Goal: Task Accomplishment & Management: Manage account settings

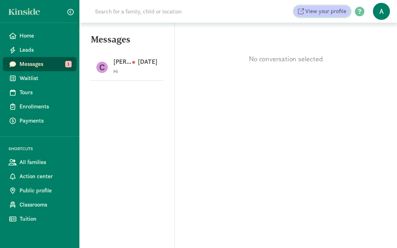
click at [319, 11] on span "View your profile" at bounding box center [325, 11] width 41 height 9
click at [383, 16] on span "A" at bounding box center [381, 11] width 17 height 17
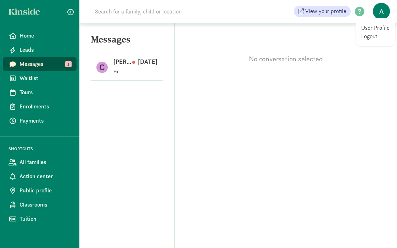
click at [375, 29] on link "User Profile" at bounding box center [375, 28] width 28 height 9
click at [375, 29] on div "No conversation selected" at bounding box center [286, 43] width 222 height 41
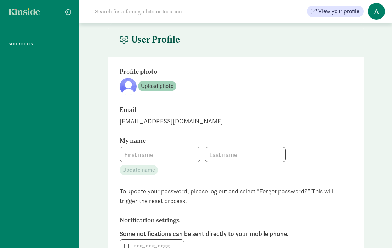
type input "Alondra"
type input "Larios"
type input "5093664571"
checkbox input "false"
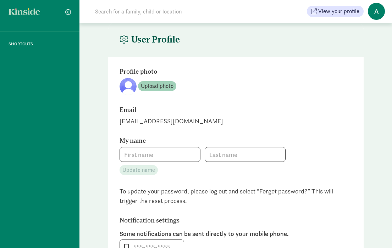
checkbox input "false"
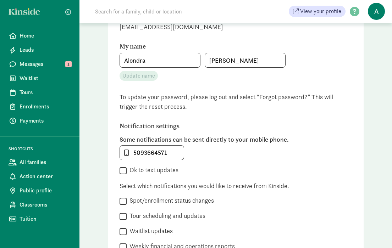
scroll to position [95, 0]
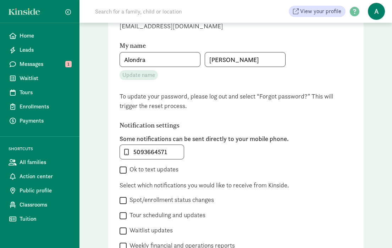
click at [126, 172] on input "Ok to text updates" at bounding box center [122, 170] width 7 height 10
checkbox input "true"
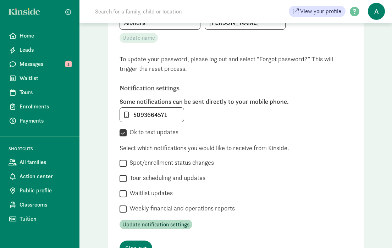
scroll to position [136, 0]
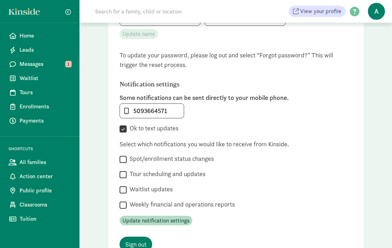
click at [184, 162] on label "Spot/enrollment status changes" at bounding box center [170, 159] width 87 height 9
click at [127, 162] on input "Spot/enrollment status changes" at bounding box center [122, 160] width 7 height 10
checkbox input "true"
click at [177, 177] on label "Tour scheduling and updates" at bounding box center [166, 174] width 79 height 9
click at [127, 177] on input "Tour scheduling and updates" at bounding box center [122, 175] width 7 height 10
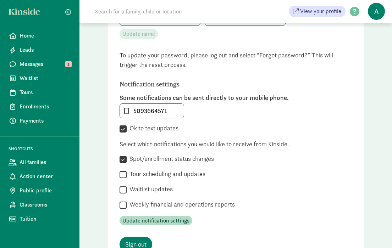
checkbox input "true"
click at [151, 189] on label "Waitlist updates" at bounding box center [150, 189] width 46 height 9
click at [127, 189] on input "Waitlist updates" at bounding box center [122, 190] width 7 height 10
checkbox input "true"
click at [149, 203] on label "Weekly financial and operations reports" at bounding box center [181, 204] width 108 height 9
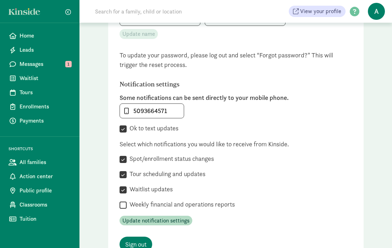
click at [127, 203] on input "Weekly financial and operations reports" at bounding box center [122, 205] width 7 height 10
checkbox input "true"
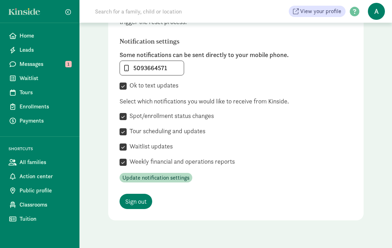
scroll to position [194, 0]
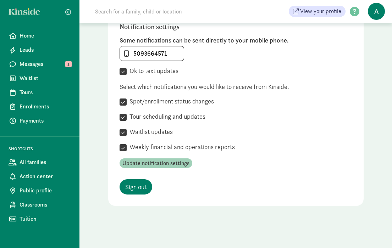
click at [161, 166] on span "Update notification settings" at bounding box center [155, 163] width 67 height 9
click at [161, 165] on span "Update notification settings" at bounding box center [155, 163] width 67 height 9
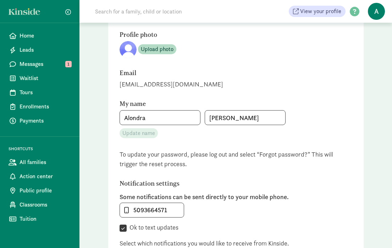
scroll to position [13, 0]
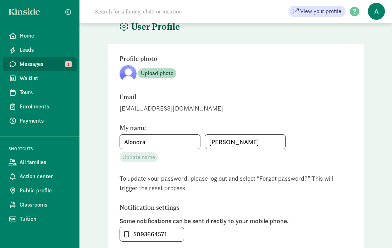
click at [33, 60] on span "Messages" at bounding box center [45, 64] width 51 height 9
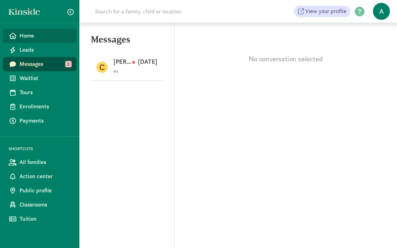
click at [33, 34] on span "Home" at bounding box center [45, 36] width 51 height 9
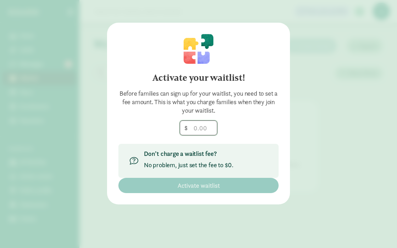
click at [201, 130] on input "number" at bounding box center [198, 128] width 37 height 14
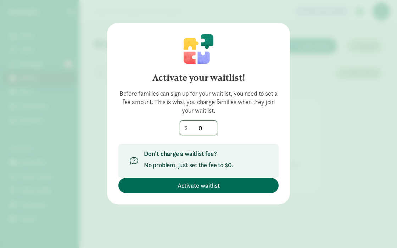
type input "0"
click at [228, 188] on span "Activate waitlist" at bounding box center [198, 186] width 149 height 10
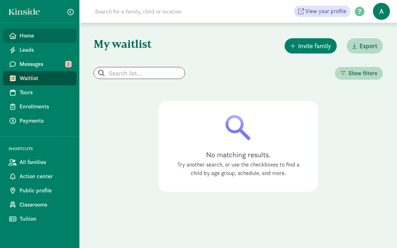
click at [33, 41] on link "Home" at bounding box center [40, 36] width 74 height 14
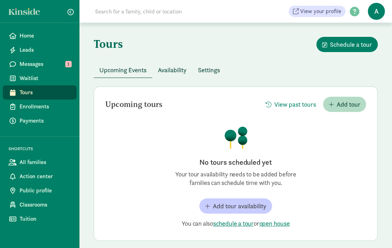
click at [239, 204] on span "Add tour availability" at bounding box center [240, 206] width 54 height 10
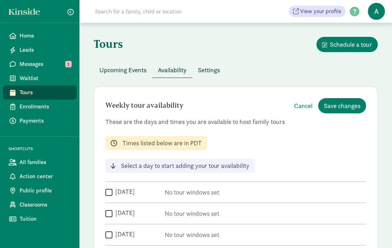
click at [111, 193] on input "Monday" at bounding box center [108, 193] width 7 height 10
checkbox input "true"
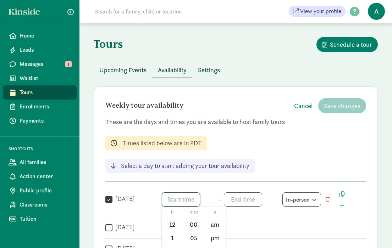
click at [191, 201] on span "h 12 1 2 3 4 5 6 7 8 9 10 11 mm 00 05 10 15 20 25 30 35 40 45 50 55 a am pm" at bounding box center [189, 200] width 54 height 14
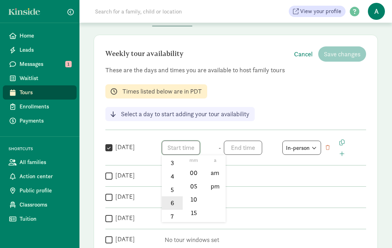
scroll to position [50, 0]
click at [173, 191] on li "5" at bounding box center [172, 189] width 21 height 13
click at [194, 174] on li "30" at bounding box center [193, 170] width 21 height 13
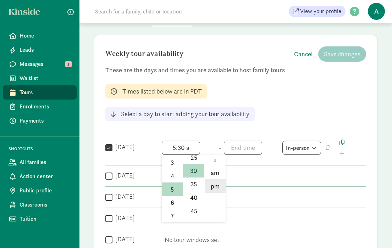
click at [209, 185] on li "pm" at bounding box center [215, 185] width 21 height 13
type input "5:30 pm"
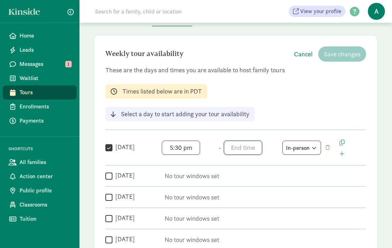
click at [248, 146] on span "h 12 1 2 3 4 5 6 7 8 9 10 11 mm 00 05 10 15 20 25 30 35 40 45 50 55 a am pm" at bounding box center [251, 148] width 54 height 14
click at [234, 188] on li "7" at bounding box center [234, 185] width 21 height 13
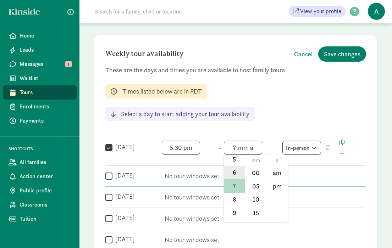
click at [237, 173] on li "6" at bounding box center [234, 172] width 21 height 13
click at [255, 187] on li "30" at bounding box center [255, 185] width 21 height 13
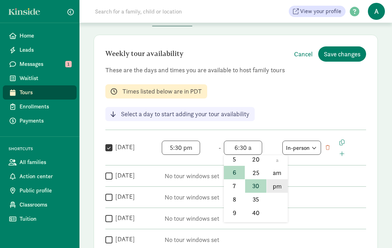
click at [278, 184] on li "pm" at bounding box center [277, 185] width 21 height 13
type input "6:30 pm"
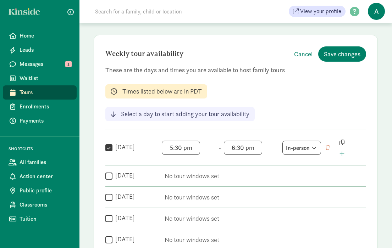
click at [343, 143] on span "button" at bounding box center [341, 143] width 5 height 6
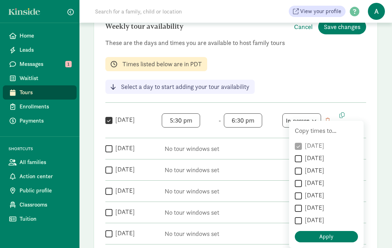
click at [312, 157] on label "Tuesday" at bounding box center [313, 158] width 22 height 9
click at [302, 157] on input "Tuesday" at bounding box center [298, 159] width 7 height 10
checkbox input "true"
click at [313, 171] on label "Wednesday" at bounding box center [313, 170] width 22 height 9
click at [302, 171] on input "Wednesday" at bounding box center [298, 171] width 7 height 10
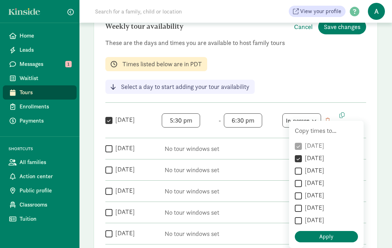
checkbox input "true"
click at [310, 180] on label "Thursday" at bounding box center [313, 183] width 22 height 9
click at [302, 180] on input "Thursday" at bounding box center [298, 184] width 7 height 10
checkbox input "true"
click at [308, 195] on label "Friday" at bounding box center [313, 195] width 22 height 9
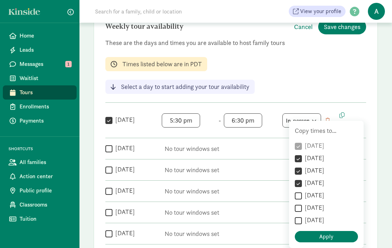
click at [302, 195] on input "Friday" at bounding box center [298, 196] width 7 height 10
checkbox input "true"
click at [317, 234] on span "Apply" at bounding box center [325, 237] width 57 height 9
checkbox input "true"
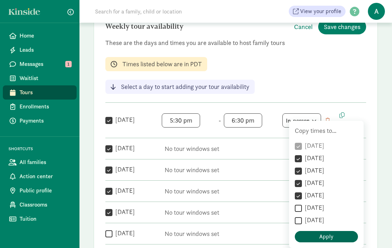
checkbox input "true"
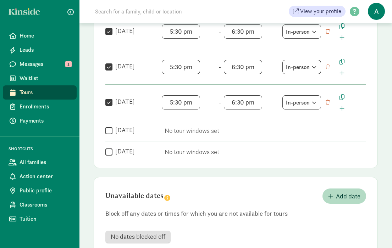
scroll to position [246, 0]
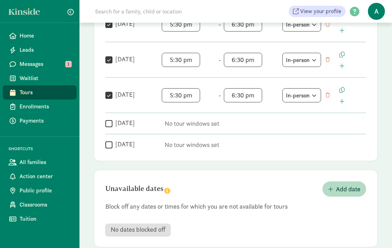
click at [109, 123] on input "Saturday" at bounding box center [108, 124] width 7 height 10
checkbox input "true"
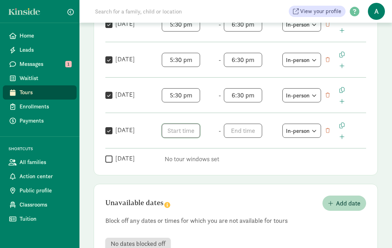
click at [188, 129] on span "h 12 1 2 3 4 5 6 7 8 9 10 11 mm 00 05 10 15 20 25 30 35 40 45 50 55 a am pm" at bounding box center [189, 131] width 54 height 14
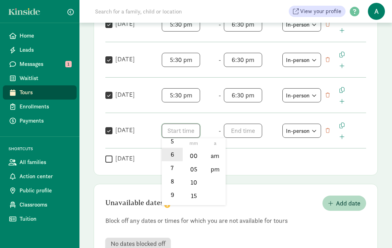
scroll to position [84, 0]
click at [171, 191] on li "9" at bounding box center [172, 191] width 21 height 13
click at [191, 158] on li "00" at bounding box center [193, 155] width 21 height 13
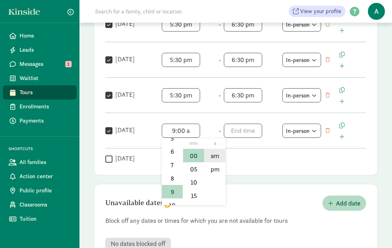
click at [210, 157] on li "am" at bounding box center [215, 155] width 21 height 13
type input "9:00 am"
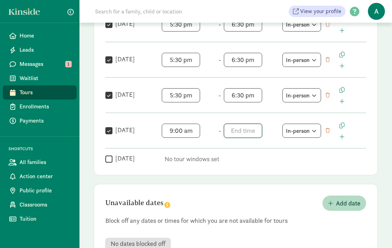
click at [232, 129] on span "h 12 1 2 3 4 5 6 7 8 9 10 11 mm 00 05 10 15 20 25 30 35 40 45 50 55 a am pm" at bounding box center [251, 131] width 54 height 14
click at [230, 201] on li "11" at bounding box center [234, 198] width 21 height 13
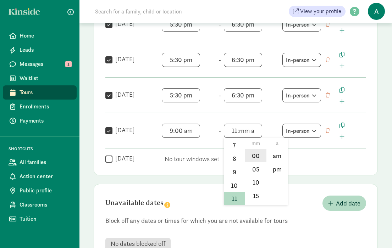
click at [255, 155] on li "00" at bounding box center [255, 155] width 21 height 13
click at [274, 157] on li "am" at bounding box center [277, 155] width 21 height 13
type input "11:00 am"
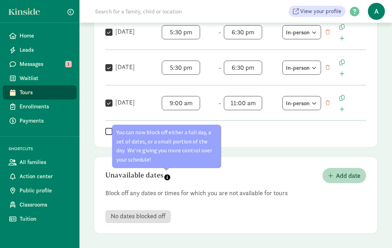
scroll to position [274, 0]
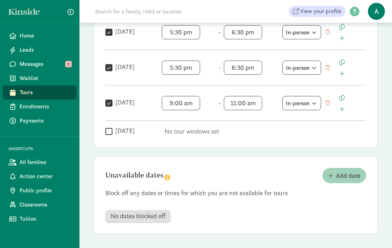
click at [336, 178] on span "Add date" at bounding box center [348, 176] width 24 height 10
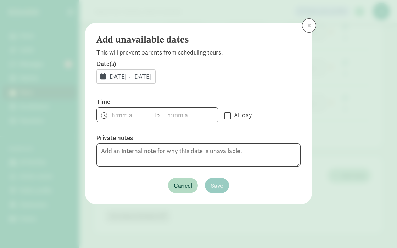
click at [130, 78] on span "Aug 13, 2025 - Aug 31, 2025" at bounding box center [129, 76] width 44 height 8
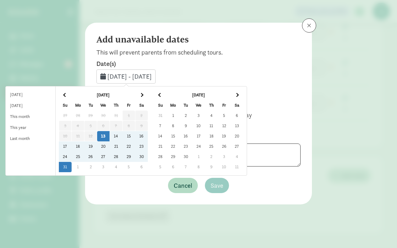
click at [148, 97] on th at bounding box center [141, 95] width 13 height 10
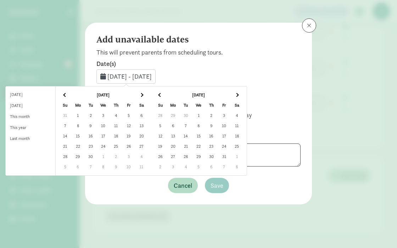
click at [84, 116] on td "1" at bounding box center [78, 116] width 13 height 10
click at [84, 113] on td "1" at bounding box center [78, 116] width 13 height 10
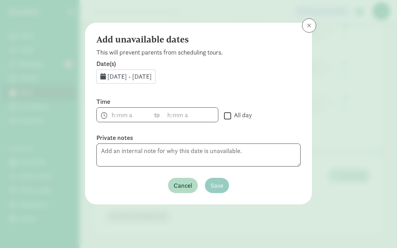
click at [228, 116] on input "All day" at bounding box center [227, 116] width 7 height 10
checkbox input "true"
click at [211, 183] on span "Save" at bounding box center [217, 186] width 13 height 10
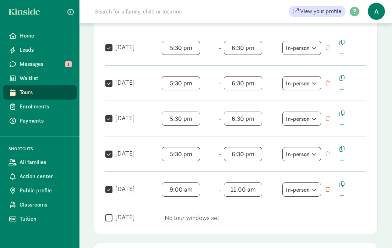
scroll to position [185, 0]
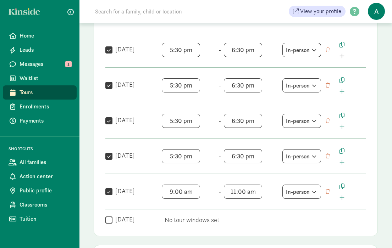
click at [342, 55] on span "button" at bounding box center [341, 56] width 5 height 6
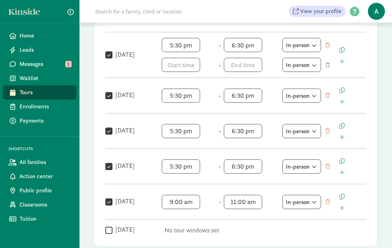
click at [329, 63] on span "button" at bounding box center [328, 65] width 4 height 5
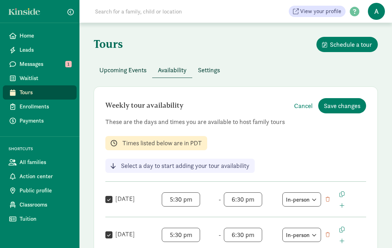
scroll to position [0, 0]
click at [323, 107] on button "Save changes" at bounding box center [342, 105] width 48 height 15
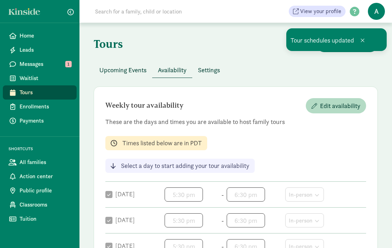
click at [204, 72] on span "Settings" at bounding box center [209, 70] width 22 height 10
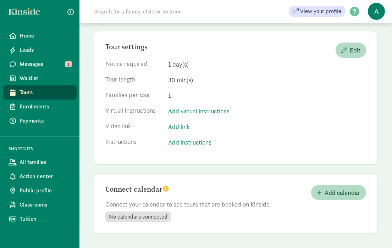
scroll to position [56, 0]
click at [32, 37] on span "Home" at bounding box center [45, 36] width 51 height 9
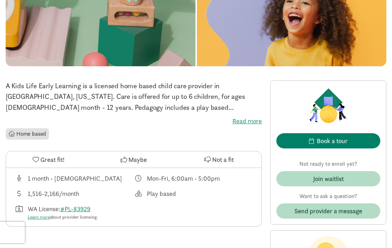
scroll to position [85, 0]
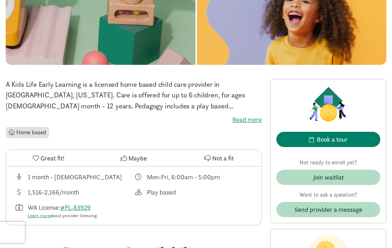
click at [248, 119] on label "Read more" at bounding box center [134, 120] width 256 height 9
click at [0, 0] on input "Read more" at bounding box center [0, 0] width 0 height 0
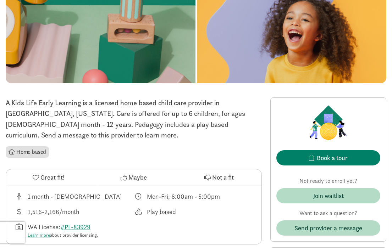
scroll to position [0, 0]
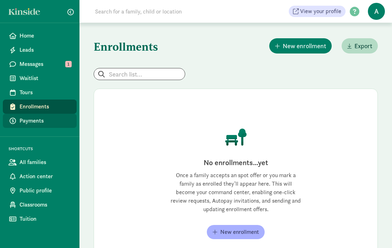
click at [27, 122] on span "Payments" at bounding box center [45, 121] width 51 height 9
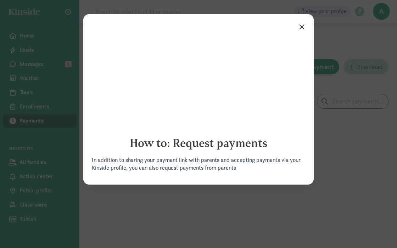
click at [303, 26] on link "×" at bounding box center [302, 26] width 12 height 13
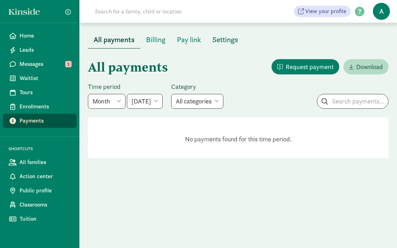
click at [219, 41] on span "Settings" at bounding box center [225, 39] width 26 height 11
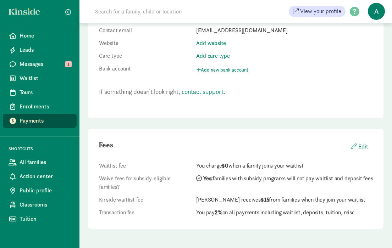
scroll to position [152, 0]
click at [365, 147] on button "Edit" at bounding box center [359, 147] width 28 height 14
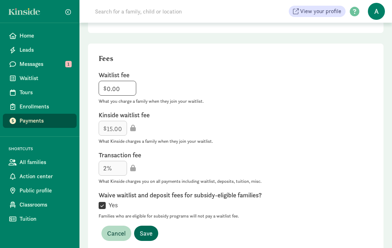
scroll to position [238, 0]
click at [148, 229] on span "Save" at bounding box center [146, 234] width 13 height 10
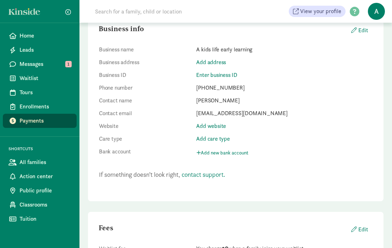
scroll to position [63, 0]
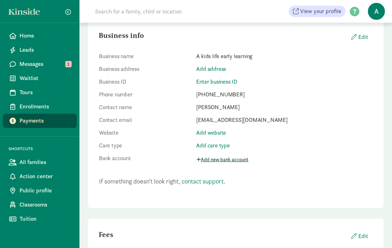
click at [221, 160] on button "Add new bank account" at bounding box center [223, 159] width 55 height 11
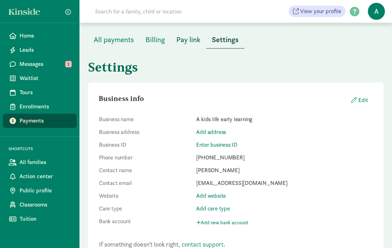
scroll to position [0, 0]
click at [192, 39] on span "Pay link" at bounding box center [188, 39] width 24 height 11
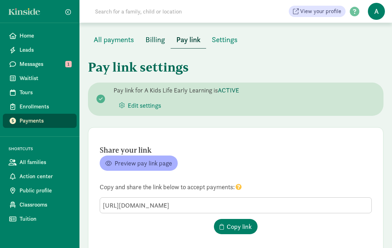
click at [156, 45] on button "Billing" at bounding box center [155, 39] width 31 height 17
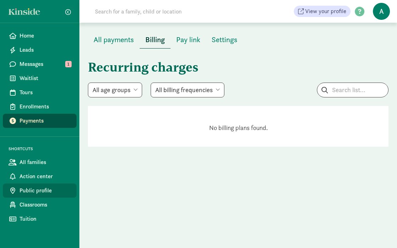
click at [33, 192] on span "Public profile" at bounding box center [45, 191] width 51 height 9
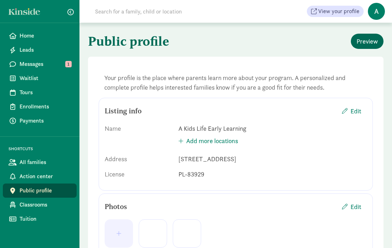
click at [365, 43] on span "Preview" at bounding box center [366, 42] width 21 height 10
click at [359, 111] on span "Edit" at bounding box center [355, 111] width 11 height 10
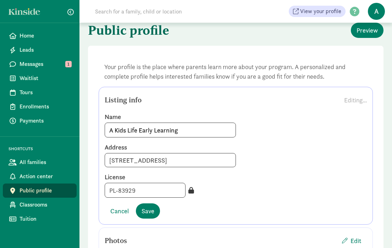
scroll to position [15, 0]
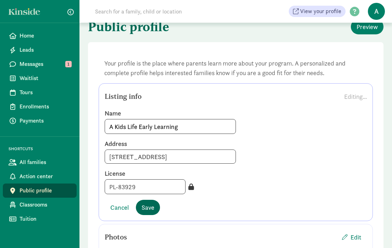
click at [142, 208] on span "Save" at bounding box center [147, 208] width 13 height 10
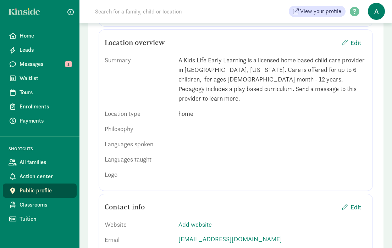
scroll to position [235, 0]
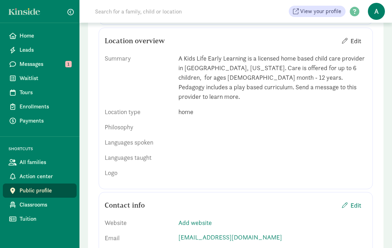
click at [357, 41] on span "Edit" at bounding box center [355, 41] width 11 height 10
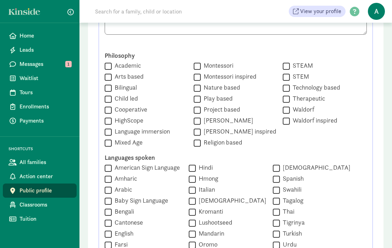
scroll to position [301, 0]
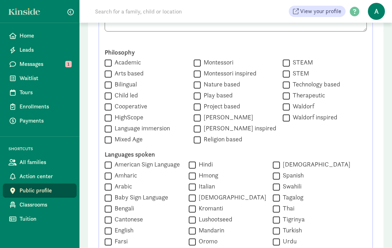
click at [201, 67] on label "Montessori" at bounding box center [217, 62] width 33 height 9
click at [198, 67] on input "Montessori" at bounding box center [197, 63] width 7 height 10
checkbox input "true"
click at [201, 73] on label "Montessori inspired" at bounding box center [229, 73] width 56 height 9
click at [199, 73] on input "Montessori inspired" at bounding box center [197, 74] width 7 height 10
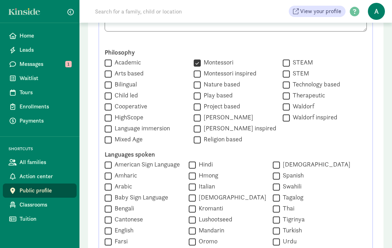
checkbox input "true"
click at [123, 86] on label "Bilingual" at bounding box center [124, 84] width 25 height 9
click at [112, 86] on input "Bilingual" at bounding box center [108, 85] width 7 height 10
checkbox input "true"
click at [132, 62] on label "Academic" at bounding box center [126, 62] width 29 height 9
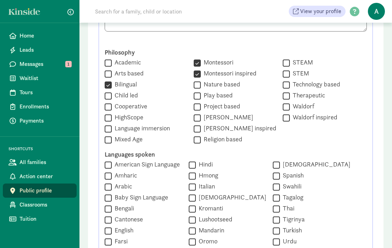
click at [112, 62] on input "Academic" at bounding box center [108, 63] width 7 height 10
checkbox input "true"
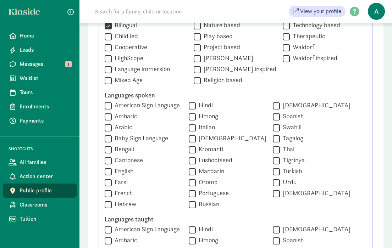
scroll to position [362, 0]
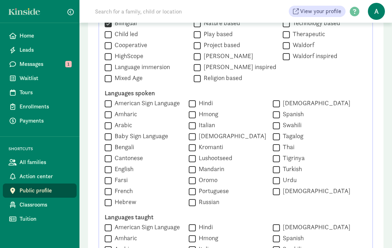
click at [126, 171] on label "English" at bounding box center [123, 169] width 22 height 9
click at [112, 171] on input "English" at bounding box center [108, 170] width 7 height 10
checkbox input "true"
click at [283, 118] on label "Spanish" at bounding box center [292, 114] width 24 height 9
click at [280, 119] on input "Spanish" at bounding box center [276, 115] width 7 height 10
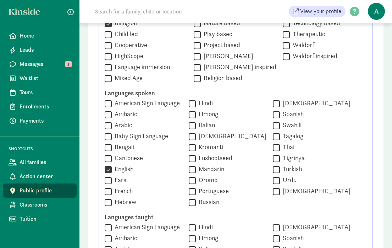
checkbox input "true"
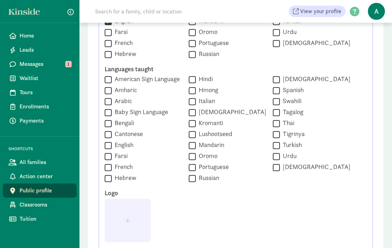
scroll to position [529, 0]
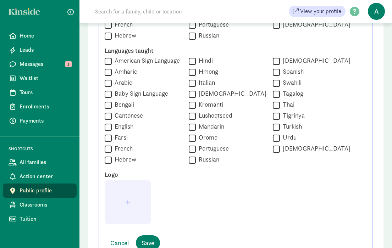
click at [123, 128] on label "English" at bounding box center [123, 126] width 22 height 9
click at [112, 128] on input "English" at bounding box center [108, 127] width 7 height 10
checkbox input "true"
click at [287, 76] on label "Spanish" at bounding box center [292, 71] width 24 height 9
click at [280, 77] on input "Spanish" at bounding box center [276, 72] width 7 height 10
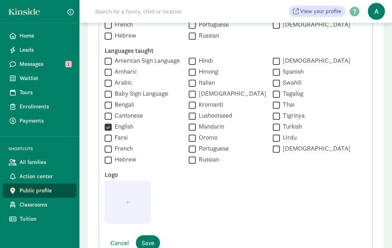
checkbox input "true"
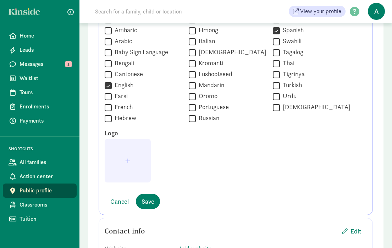
scroll to position [630, 0]
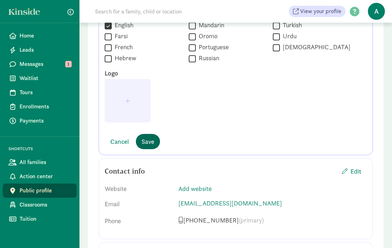
click at [147, 141] on span "Save" at bounding box center [147, 142] width 13 height 10
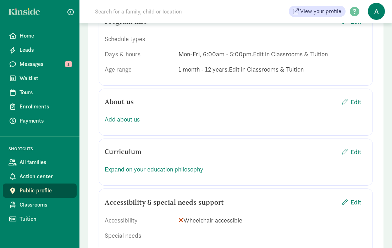
scroll to position [503, 0]
click at [356, 103] on span "Edit" at bounding box center [355, 102] width 11 height 10
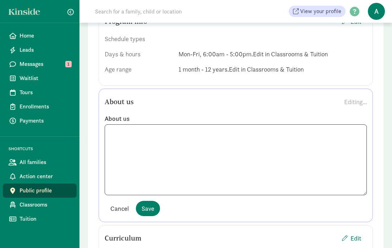
click at [123, 207] on span "Cancel" at bounding box center [119, 209] width 18 height 10
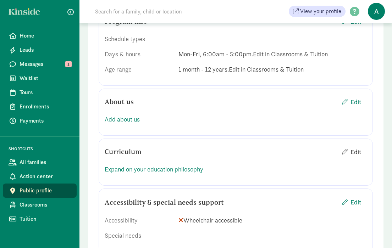
click at [357, 150] on span "Edit" at bounding box center [355, 152] width 11 height 10
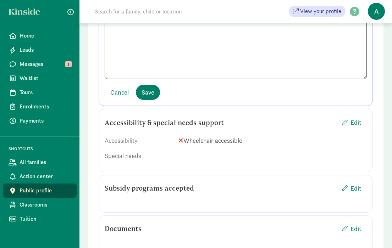
scroll to position [671, 0]
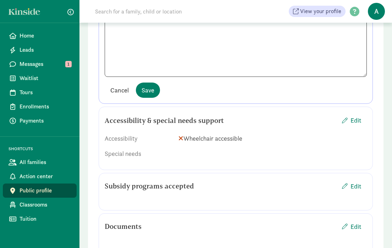
click at [122, 91] on span "Cancel" at bounding box center [119, 90] width 18 height 10
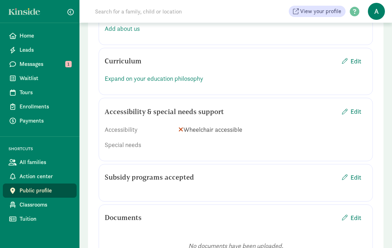
scroll to position [592, 0]
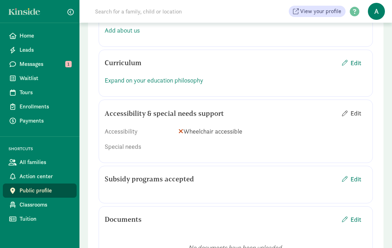
click at [351, 111] on span "Edit" at bounding box center [355, 114] width 11 height 10
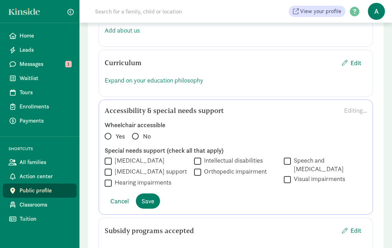
click at [138, 136] on span at bounding box center [135, 136] width 7 height 7
click at [137, 135] on input "No" at bounding box center [134, 133] width 5 height 5
radio input "true"
click at [142, 205] on span "Save" at bounding box center [147, 201] width 13 height 10
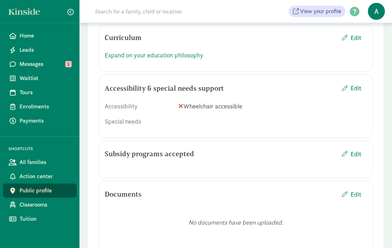
scroll to position [619, 0]
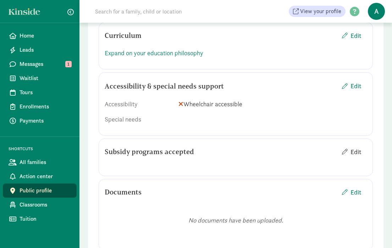
click at [351, 152] on span "Edit" at bounding box center [355, 152] width 11 height 10
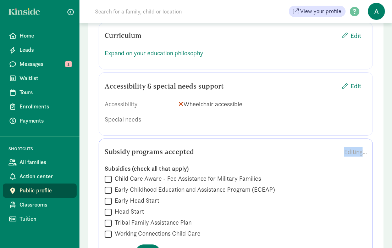
click at [352, 152] on div "Editing..." at bounding box center [355, 152] width 23 height 10
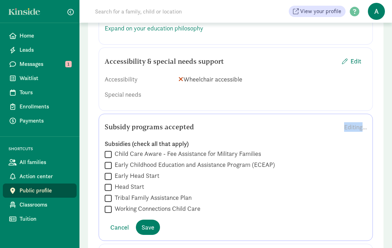
scroll to position [647, 0]
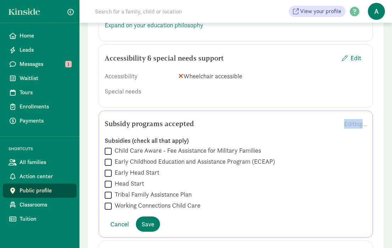
click at [126, 208] on label "Working Connections Child Care" at bounding box center [156, 205] width 89 height 9
click at [112, 208] on input "Working Connections Child Care" at bounding box center [108, 206] width 7 height 10
checkbox input "true"
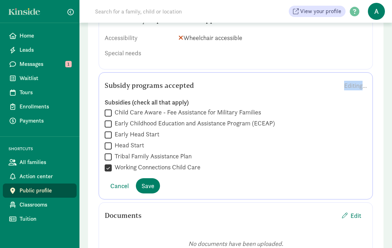
scroll to position [691, 0]
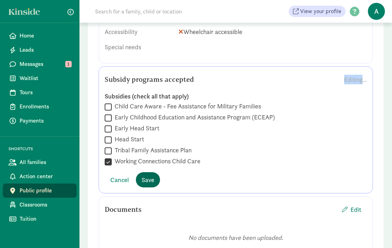
click at [141, 180] on span "Save" at bounding box center [147, 180] width 13 height 10
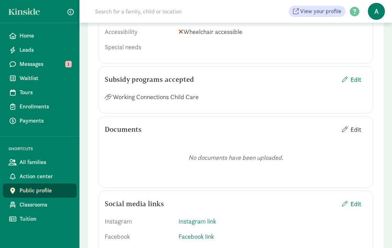
click at [357, 130] on span "Edit" at bounding box center [355, 130] width 11 height 10
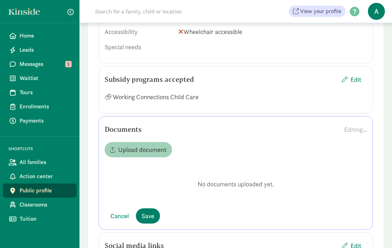
click at [141, 151] on span "Upload document" at bounding box center [142, 150] width 48 height 10
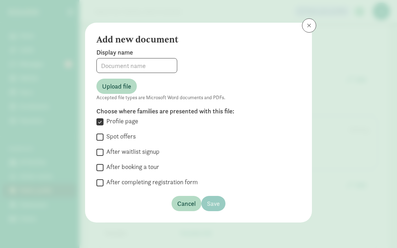
click at [309, 32] on button at bounding box center [309, 25] width 14 height 14
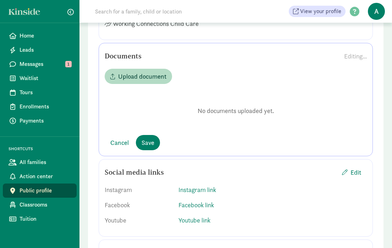
scroll to position [777, 0]
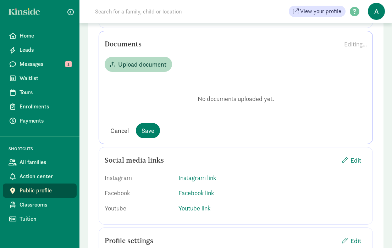
click at [123, 129] on span "Cancel" at bounding box center [119, 131] width 18 height 10
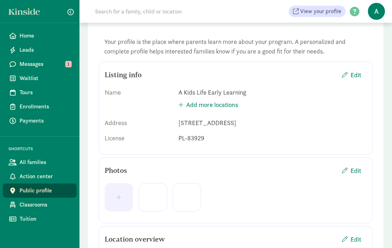
scroll to position [0, 0]
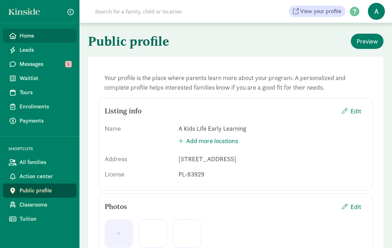
click at [42, 31] on link "Home" at bounding box center [40, 36] width 74 height 14
